Goal: Book appointment/travel/reservation

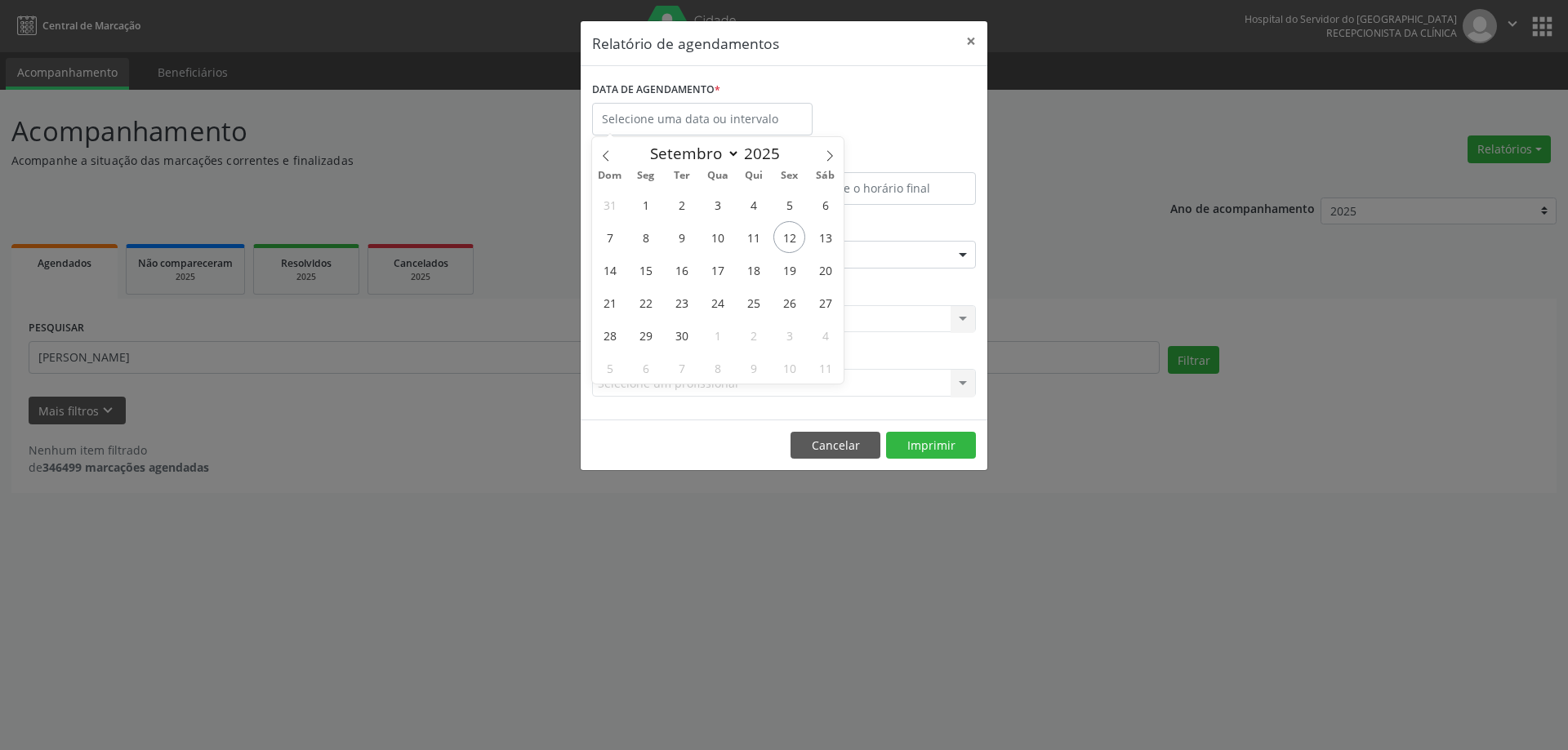
select select "8"
click at [642, 265] on span "15" at bounding box center [645, 269] width 32 height 32
type input "[DATE]"
click at [644, 265] on span "15" at bounding box center [645, 269] width 32 height 32
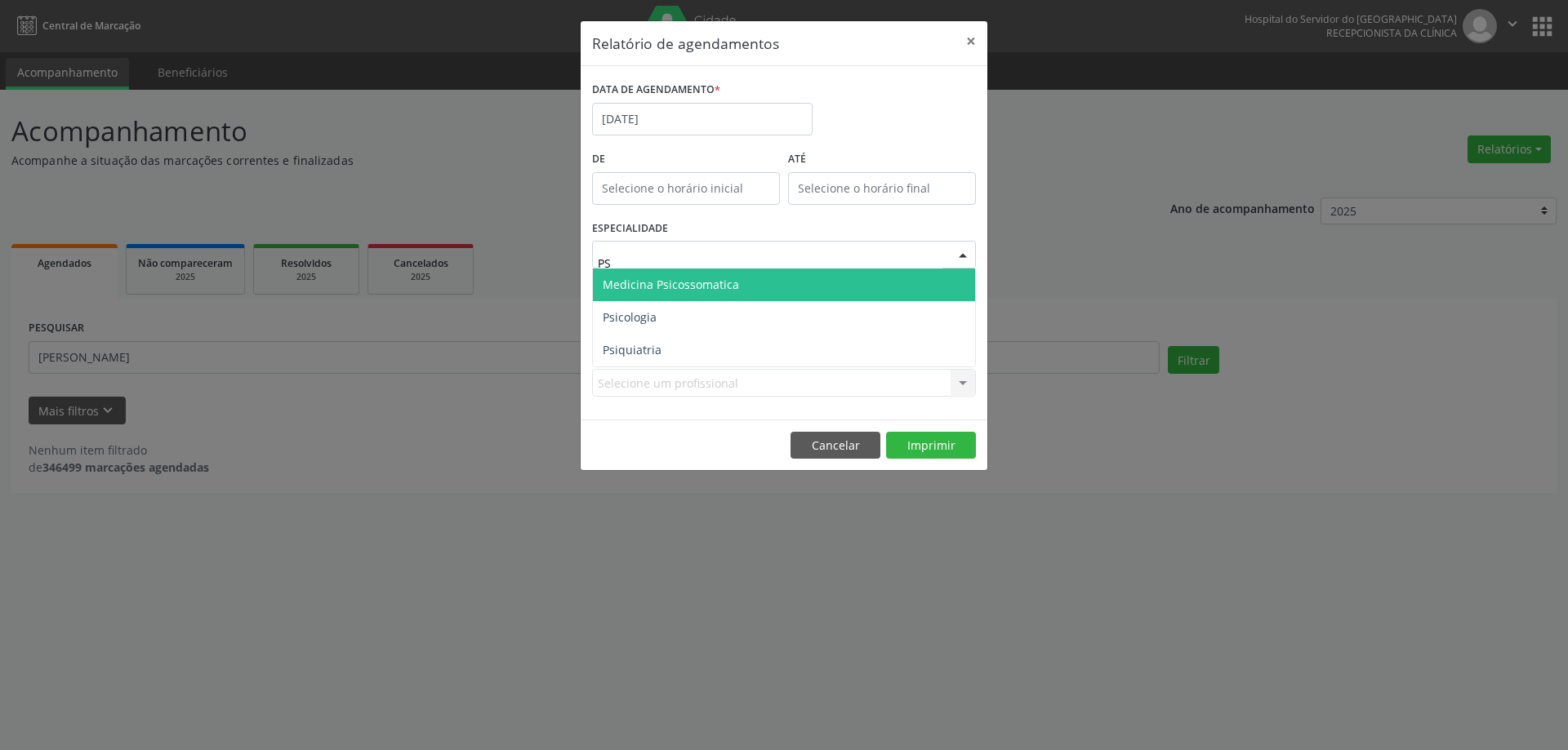
type input "PSI"
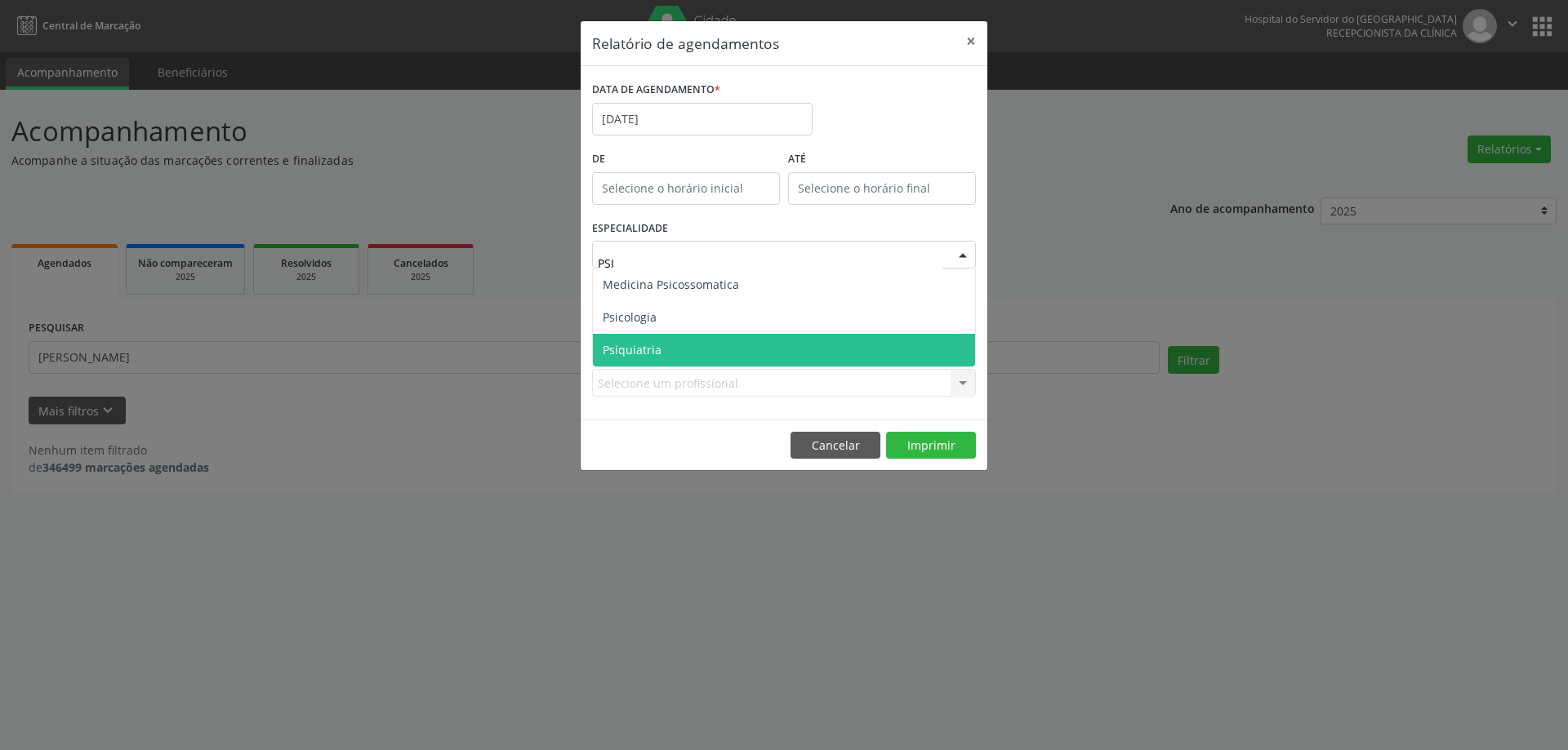
click at [691, 354] on span "Psiquiatria" at bounding box center [783, 350] width 382 height 33
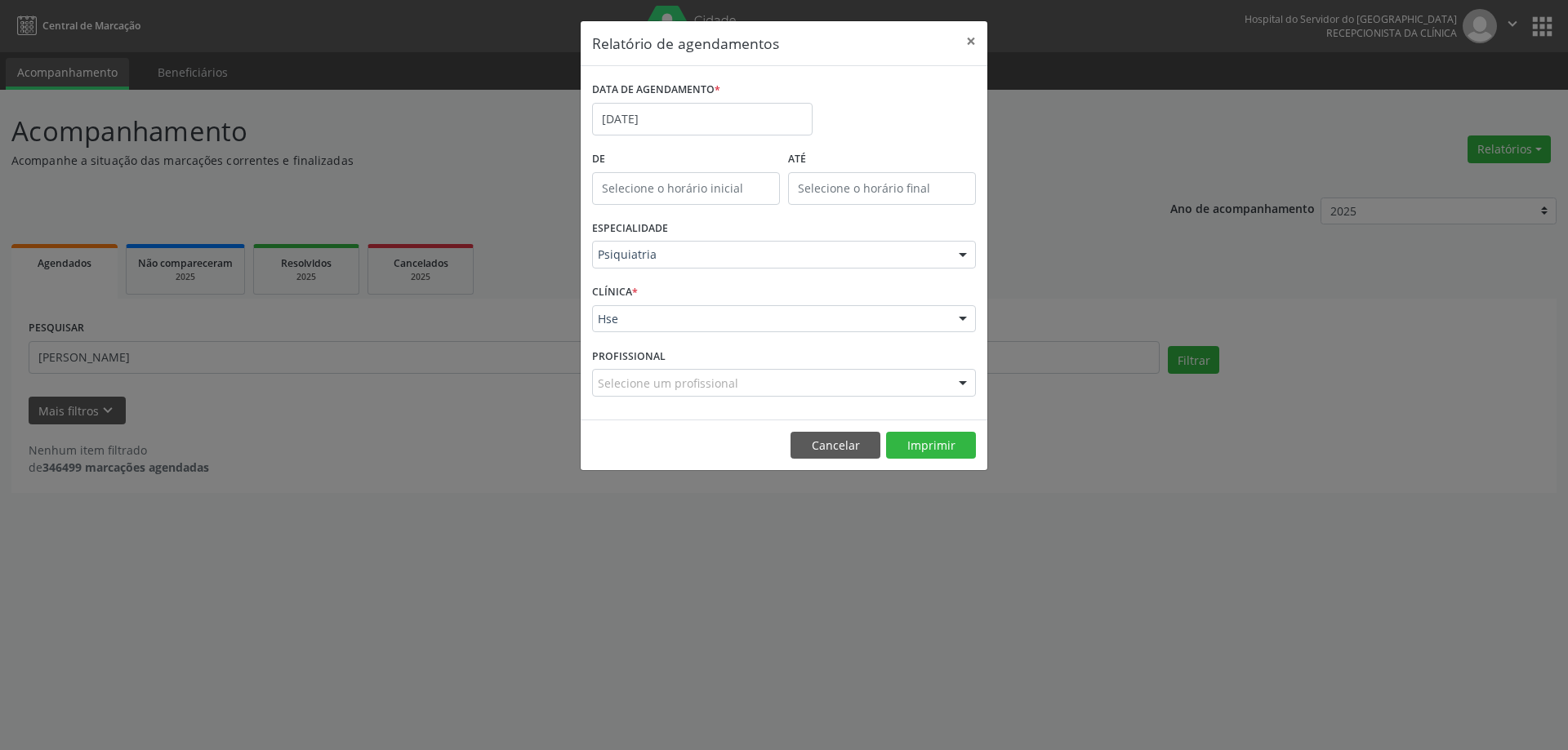
click at [657, 351] on label "PROFISSIONAL" at bounding box center [629, 356] width 74 height 25
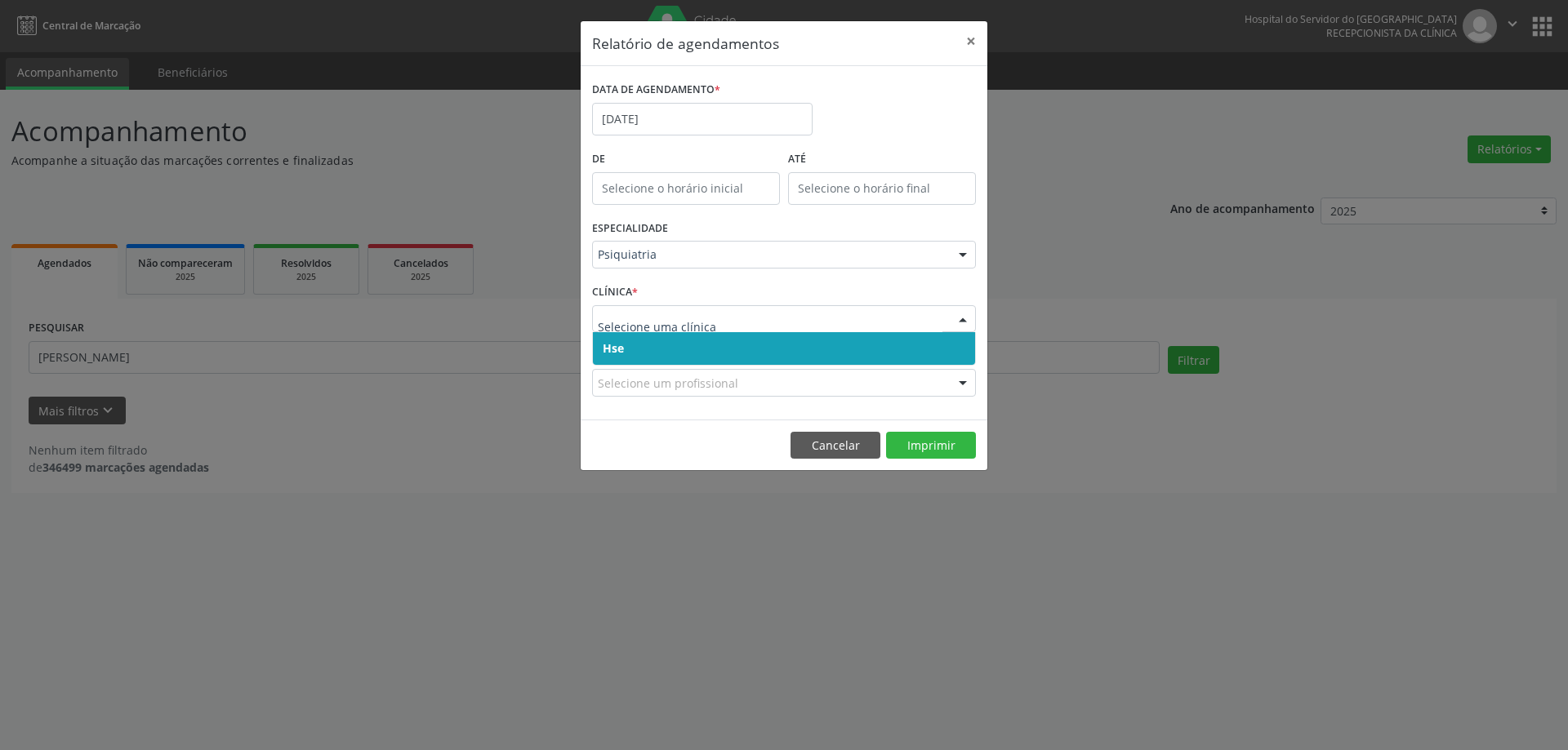
click at [663, 369] on div "Selecione um profissional" at bounding box center [784, 382] width 383 height 28
click at [692, 339] on span "Hse" at bounding box center [783, 349] width 382 height 33
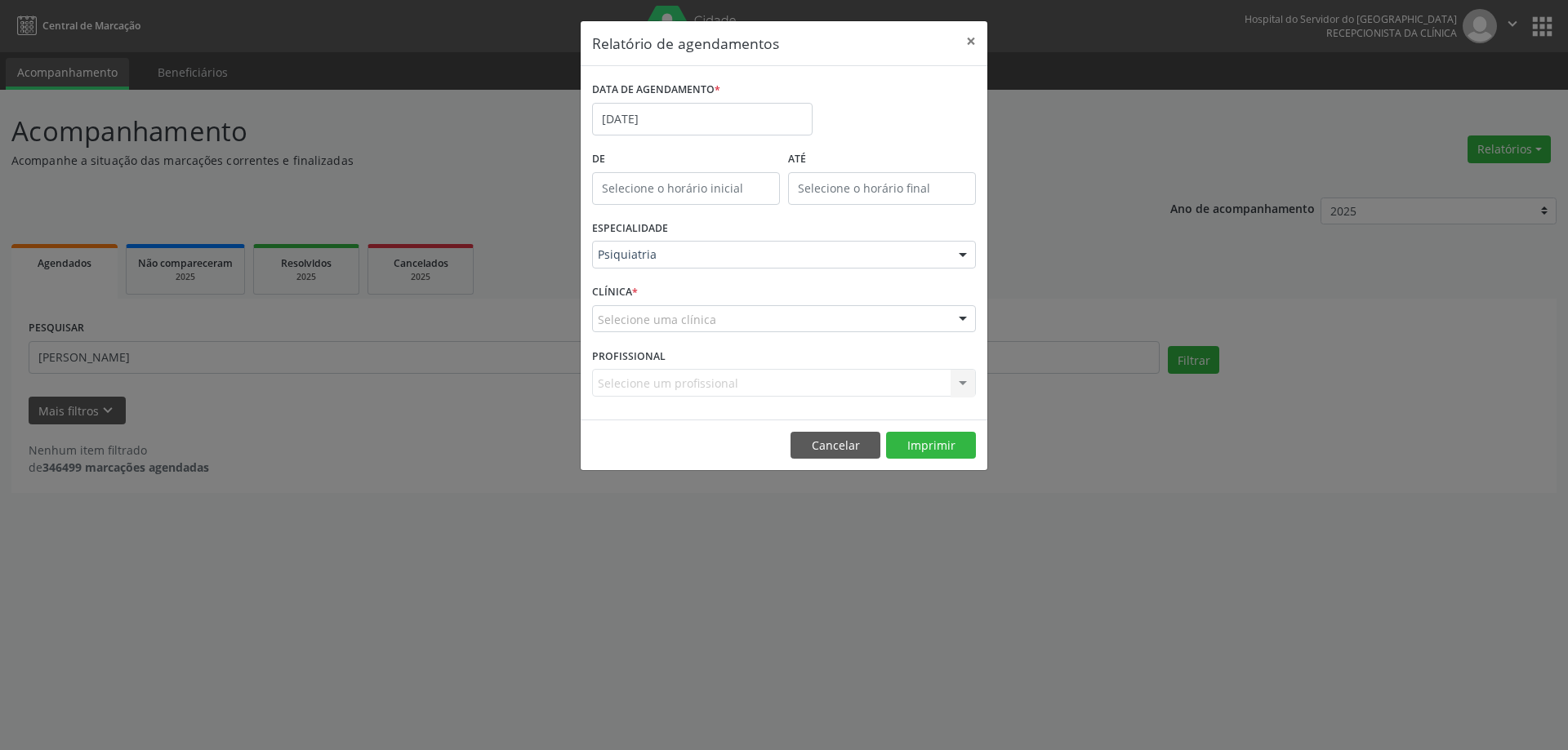
click at [688, 381] on div "Selecione um profissional Nenhum resultado encontrado para: " " Não há nenhuma …" at bounding box center [784, 382] width 383 height 28
click at [756, 372] on div "Selecione um profissional Nenhum resultado encontrado para: " " Não há nenhuma …" at bounding box center [784, 382] width 383 height 28
click at [736, 303] on div "CLÍNICA * Selecione uma clínica Hse Nenhum resultado encontrado para: " " Não h…" at bounding box center [783, 311] width 392 height 63
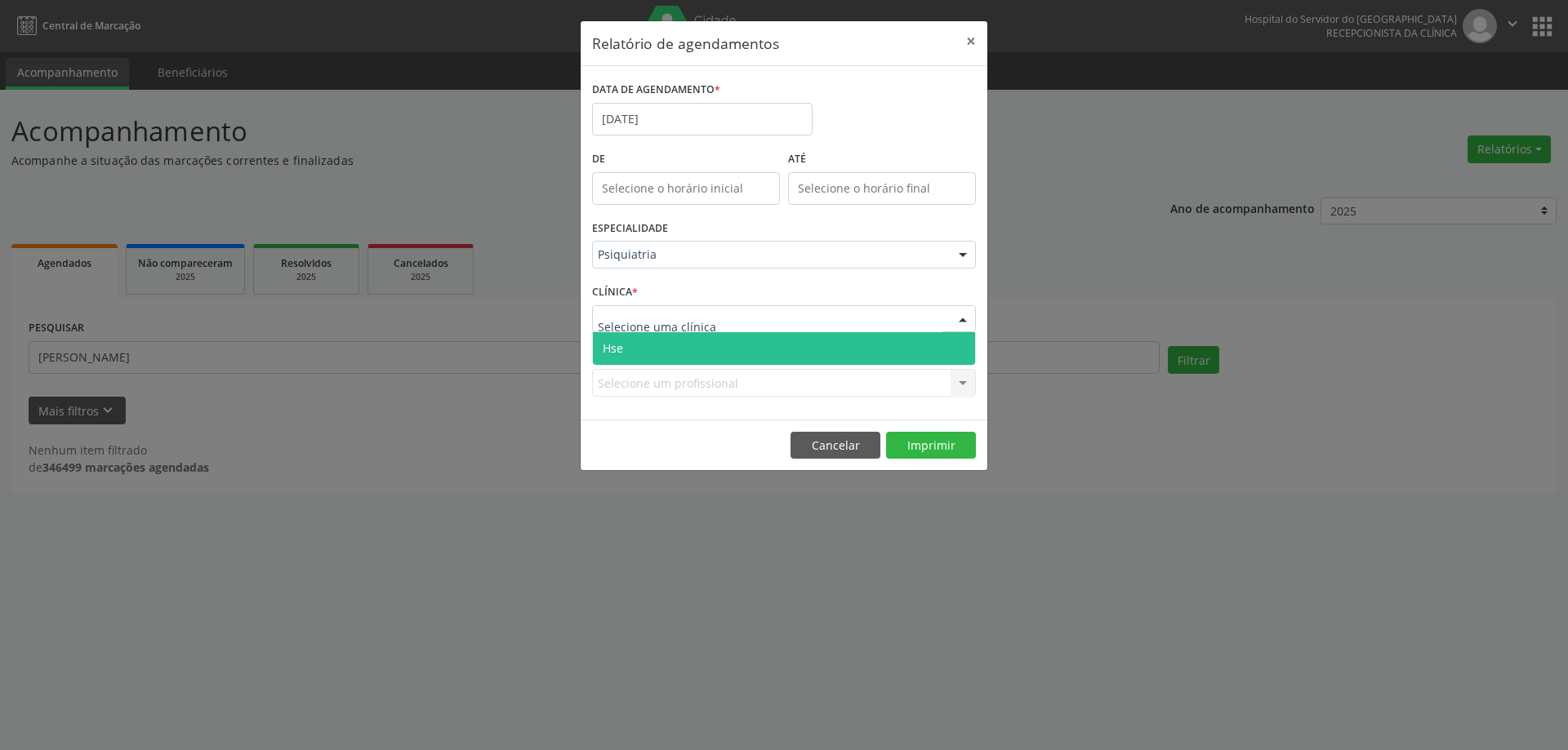
click at [726, 314] on div at bounding box center [784, 319] width 383 height 28
click at [694, 350] on span "Hse" at bounding box center [783, 349] width 382 height 33
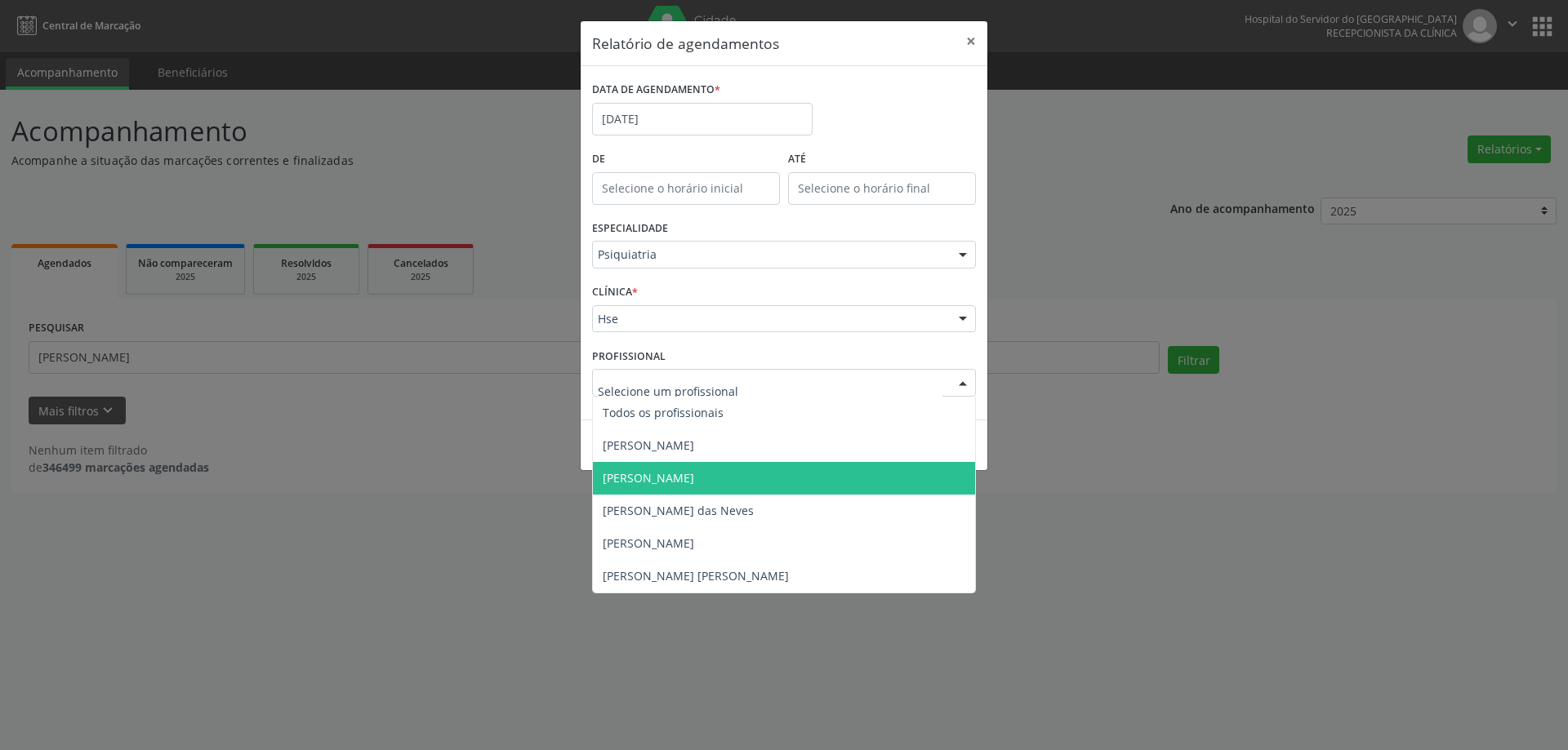
click at [676, 475] on span "[PERSON_NAME]" at bounding box center [648, 478] width 91 height 15
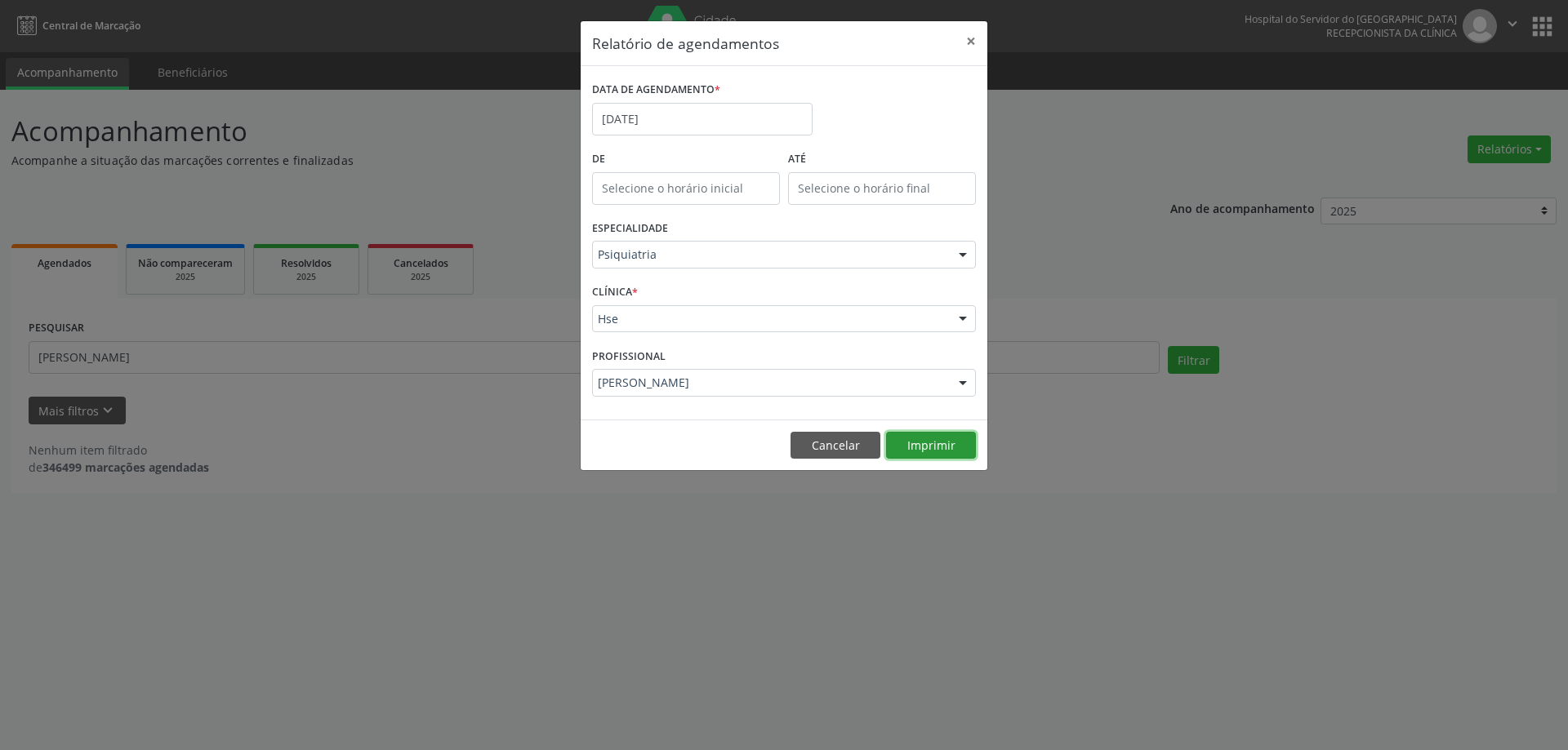
click at [929, 454] on button "Imprimir" at bounding box center [931, 445] width 90 height 28
click at [977, 38] on button "×" at bounding box center [971, 41] width 33 height 40
